Goal: Task Accomplishment & Management: Manage account settings

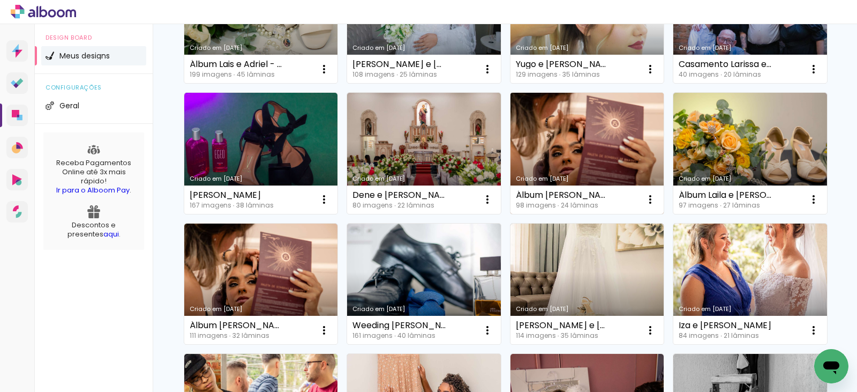
scroll to position [322, 0]
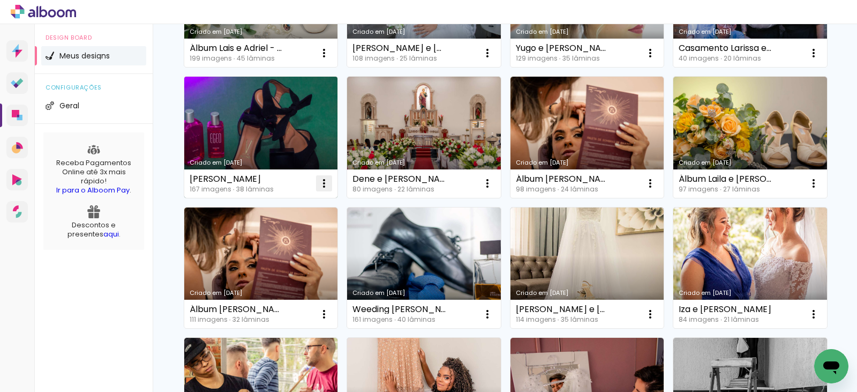
click at [319, 184] on iron-icon at bounding box center [324, 183] width 13 height 13
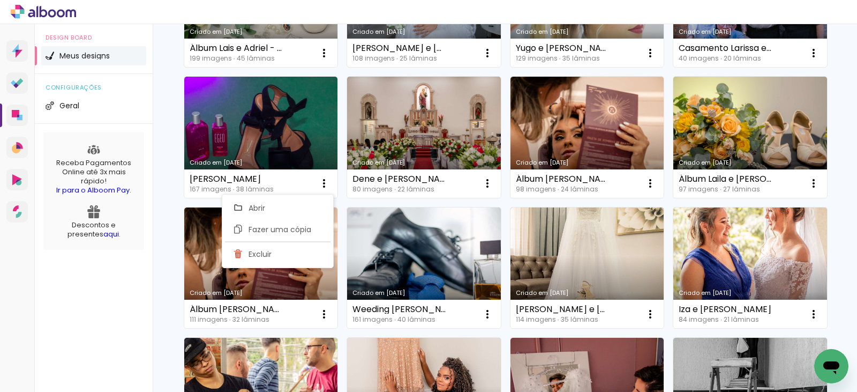
click at [93, 299] on div "Design Board Meus designs configurações Geral Receba Pagamentos Online até 3x m…" at bounding box center [94, 220] width 118 height 392
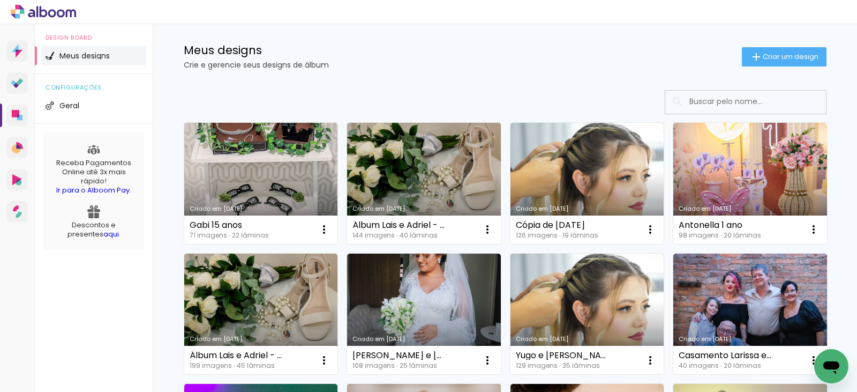
scroll to position [0, 0]
